Goal: Find specific page/section: Find specific page/section

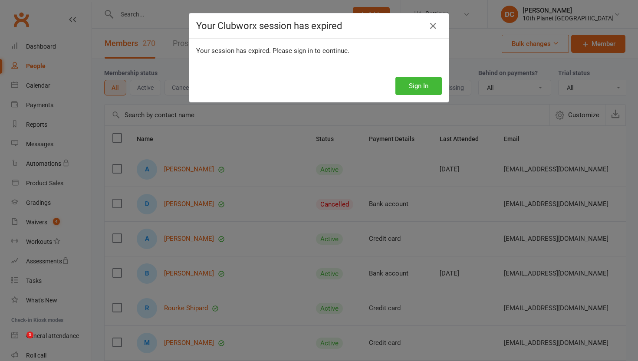
select select "100"
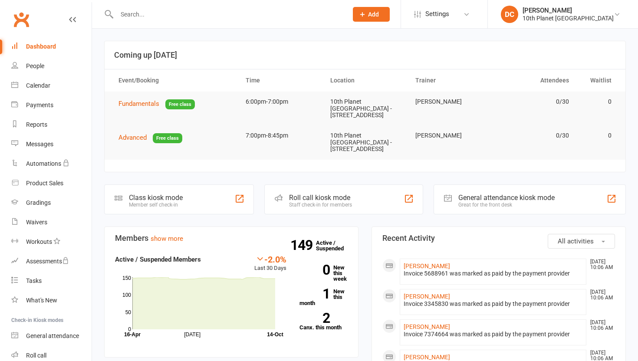
click at [48, 68] on link "People" at bounding box center [51, 66] width 80 height 20
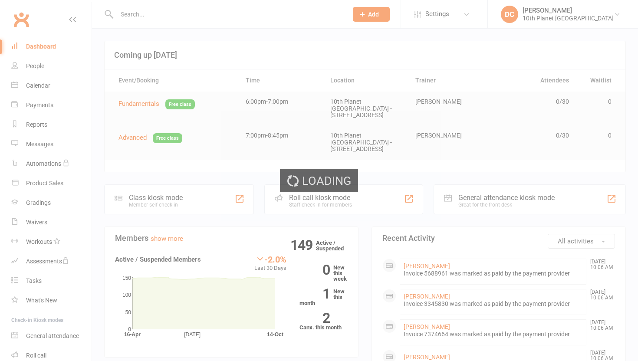
select select "100"
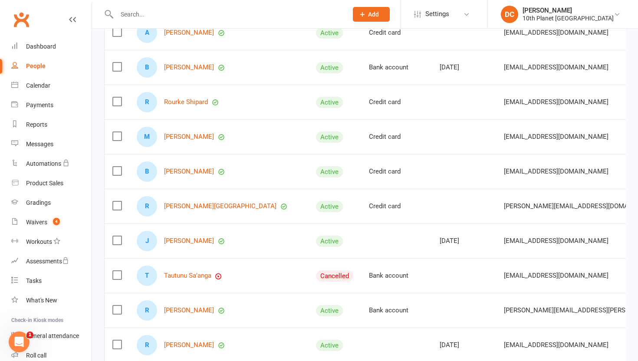
scroll to position [207, 0]
click at [39, 109] on div "Payments" at bounding box center [39, 105] width 27 height 7
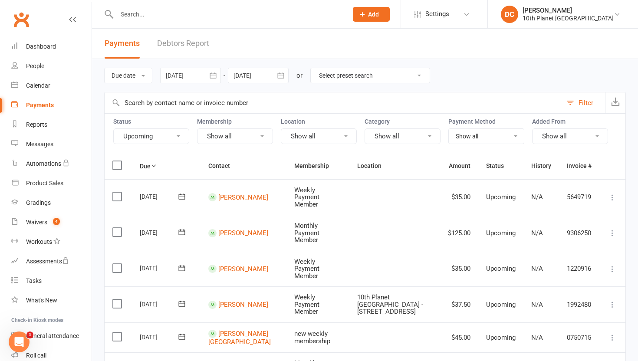
click at [178, 134] on button "Upcoming" at bounding box center [151, 137] width 76 height 16
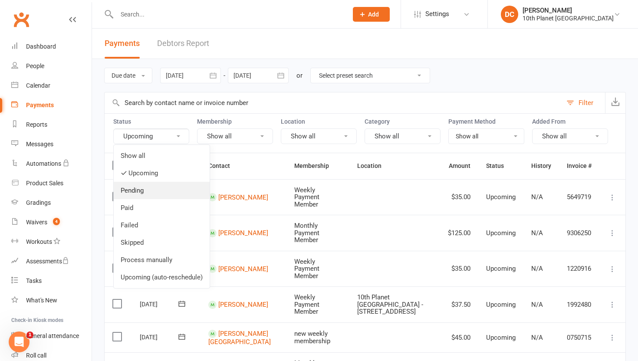
click at [148, 193] on link "Pending" at bounding box center [162, 190] width 96 height 17
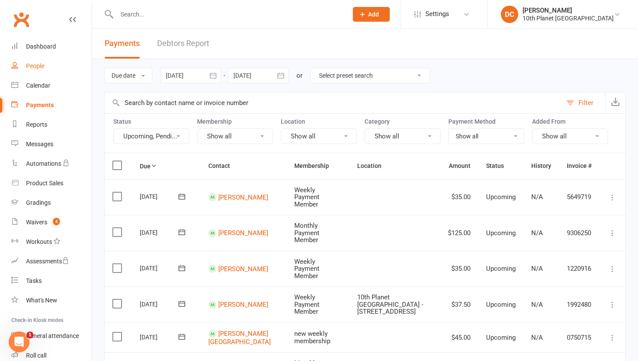
click at [40, 68] on div "People" at bounding box center [35, 66] width 18 height 7
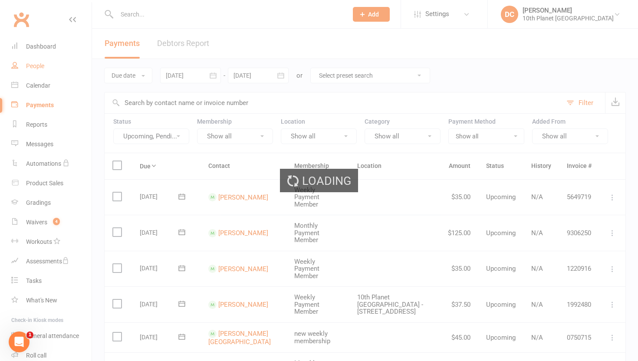
select select "100"
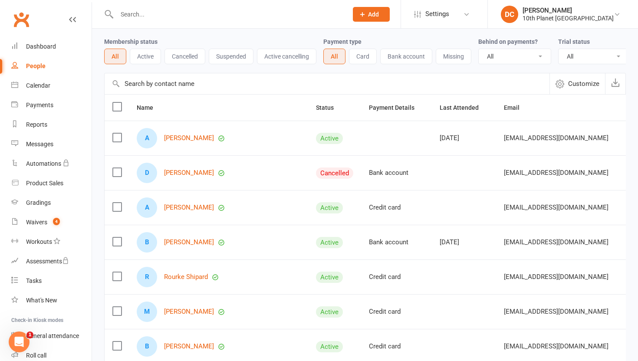
scroll to position [34, 0]
